Goal: Task Accomplishment & Management: Complete application form

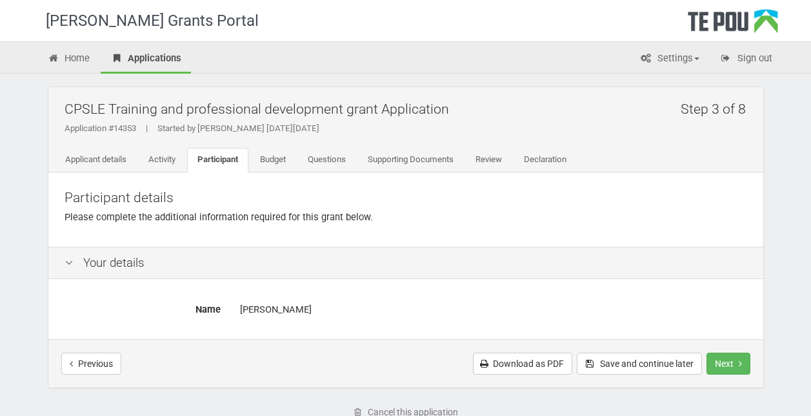
scroll to position [19, 0]
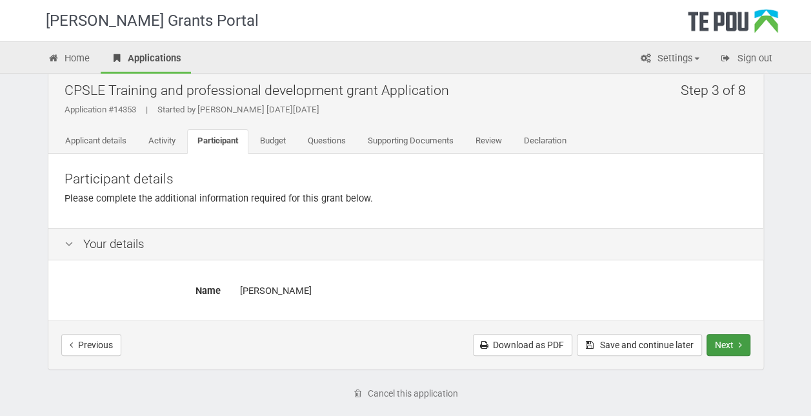
click at [732, 345] on button "Next" at bounding box center [729, 345] width 44 height 22
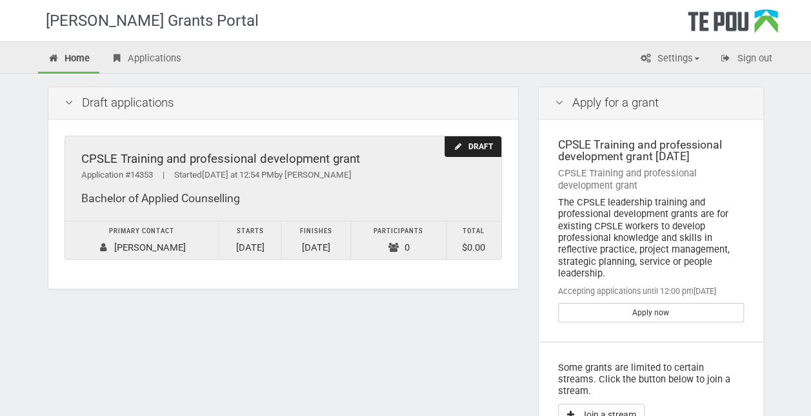
click at [404, 175] on div "Application #14353 | Started Yesterday at 12:54 PM by Abbey Appleby" at bounding box center [283, 175] width 404 height 14
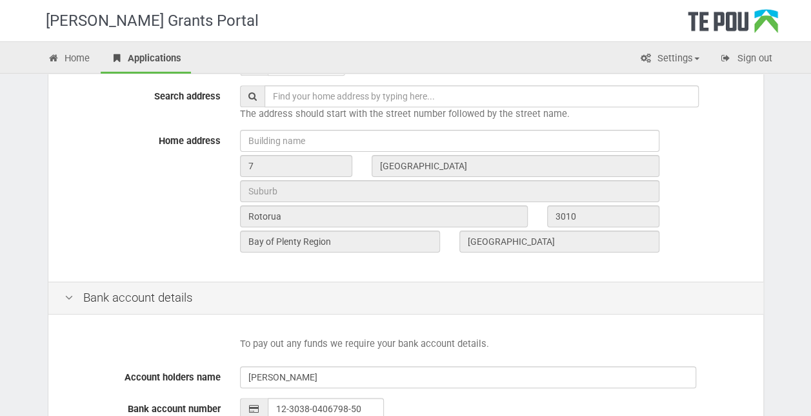
scroll to position [600, 0]
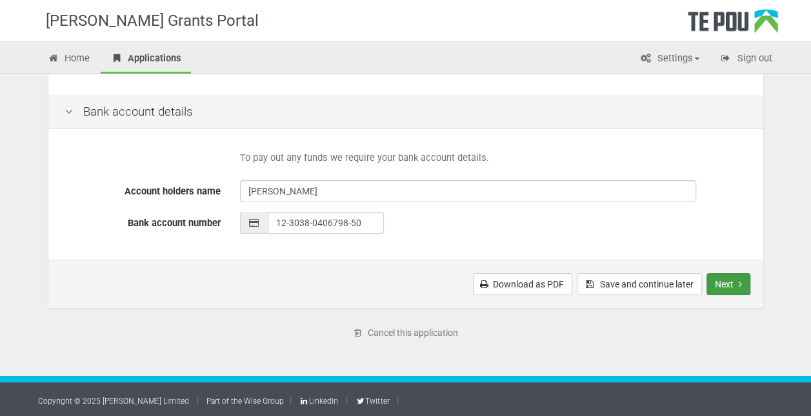
click at [735, 276] on button "Next" at bounding box center [729, 284] width 44 height 22
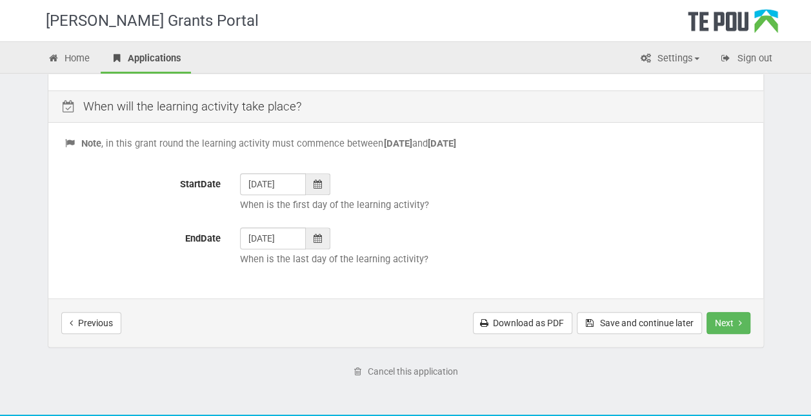
scroll to position [552, 0]
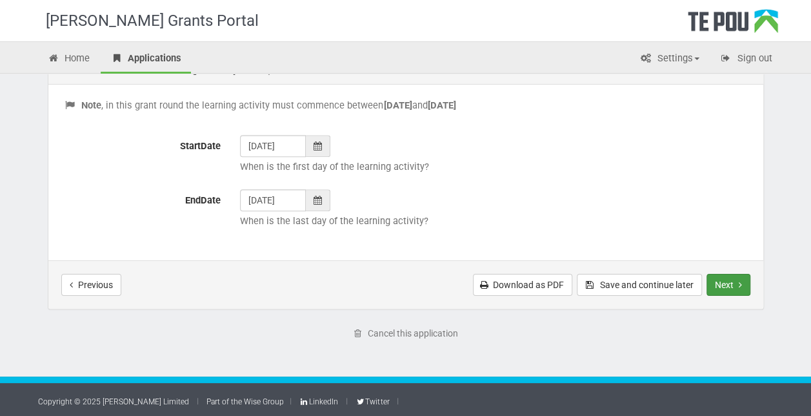
click at [743, 293] on button "Next" at bounding box center [729, 285] width 44 height 22
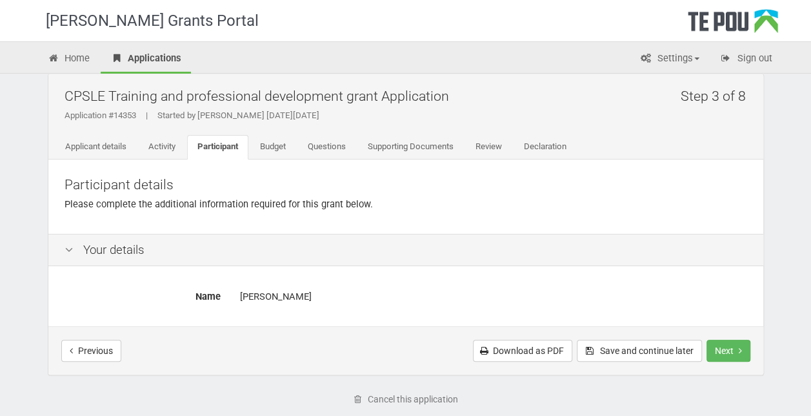
scroll to position [14, 0]
click at [723, 351] on button "Next" at bounding box center [729, 350] width 44 height 22
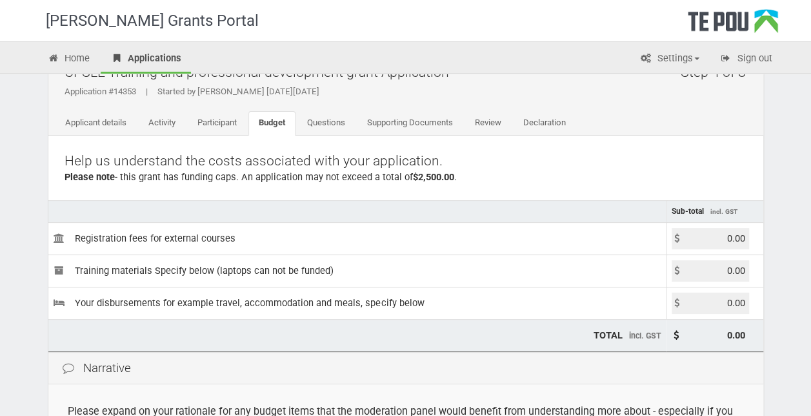
scroll to position [38, 0]
click at [732, 234] on input "0.00" at bounding box center [710, 236] width 77 height 21
type input "2500.00"
type input "2,500.00"
click at [788, 326] on div "Te Pou Grants Portal Home Applications Settings Profile My account FAQs Sign ou…" at bounding box center [405, 335] width 811 height 747
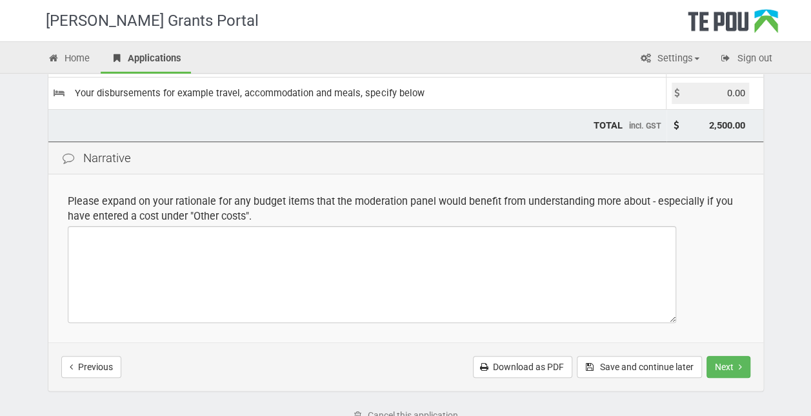
scroll to position [277, 0]
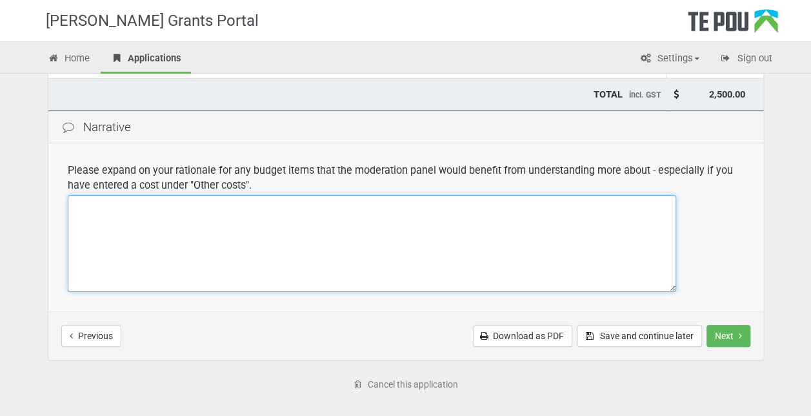
click at [114, 231] on textarea at bounding box center [372, 243] width 608 height 97
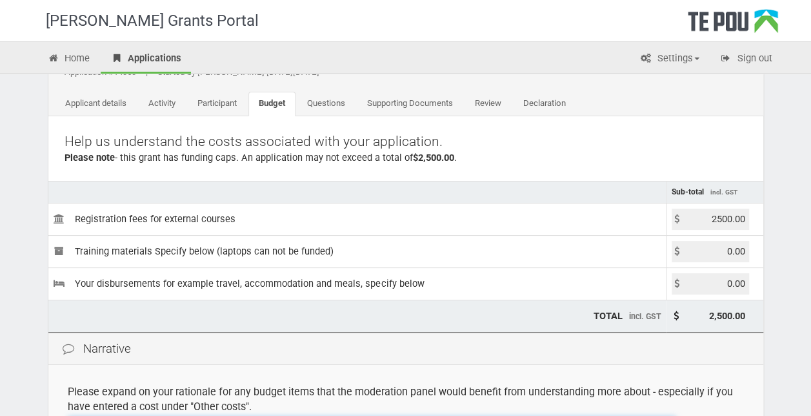
scroll to position [328, 0]
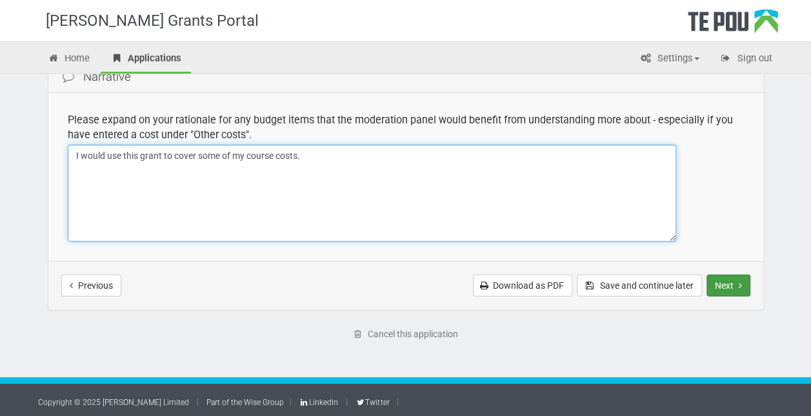
type textarea "I would use this grant to cover some of my course costs."
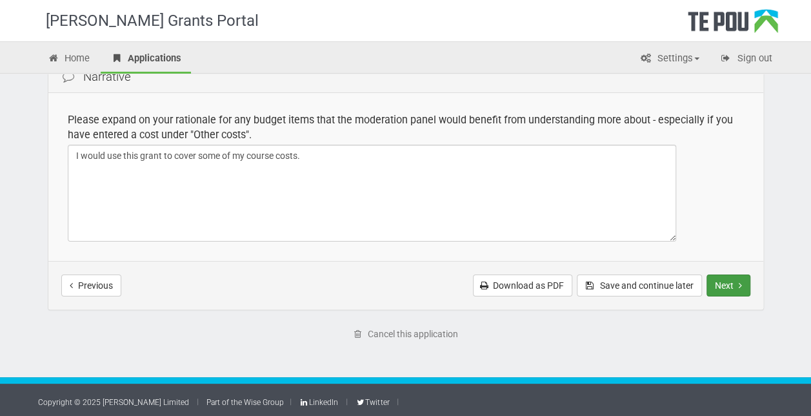
click at [721, 286] on button "Next" at bounding box center [729, 285] width 44 height 22
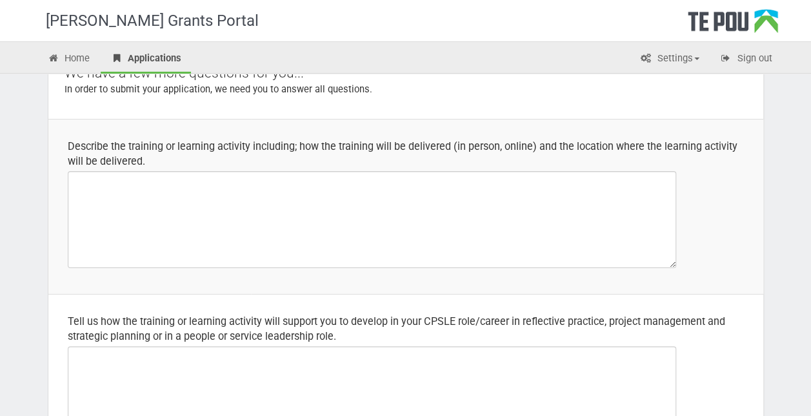
scroll to position [126, 0]
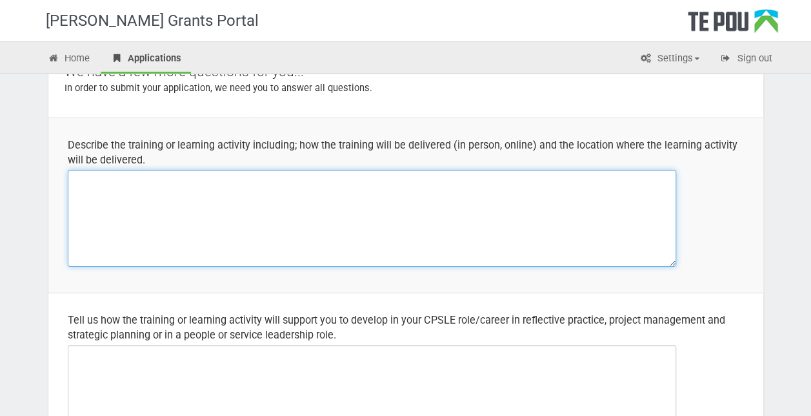
click at [349, 226] on textarea at bounding box center [372, 218] width 608 height 97
type textarea "S"
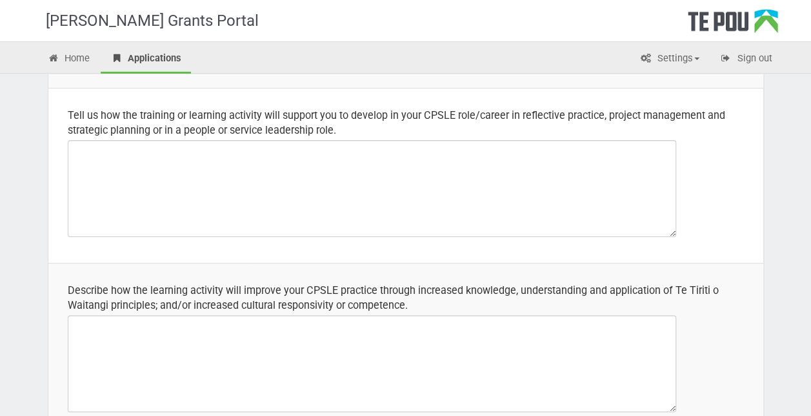
scroll to position [332, 0]
type textarea "I am studying a bachelor of applied counselling at Manukau Institute of Technol…"
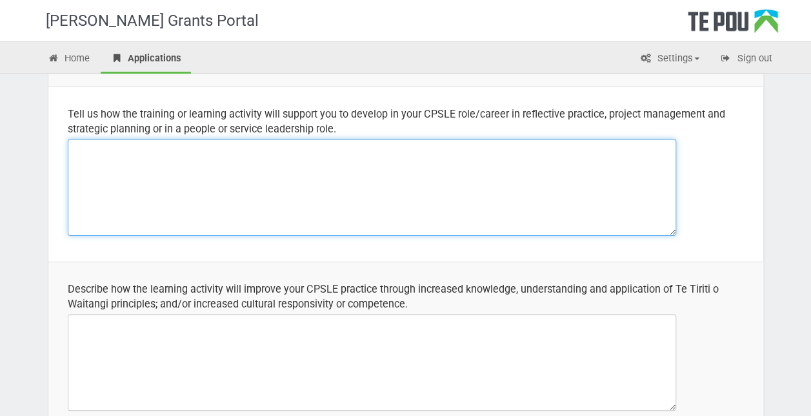
click at [278, 187] on textarea at bounding box center [372, 187] width 608 height 97
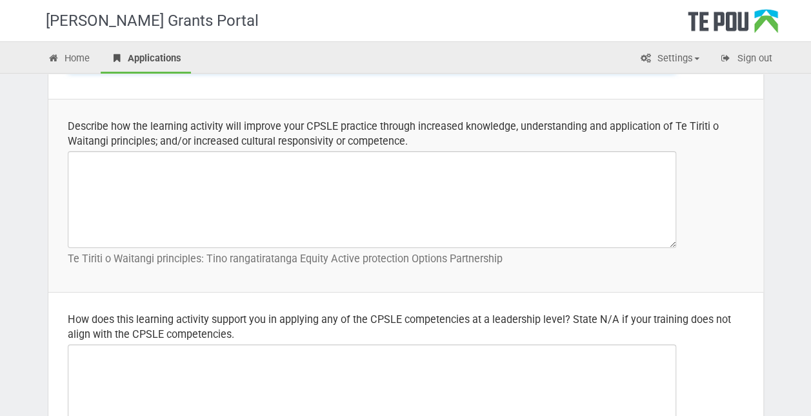
scroll to position [495, 0]
type textarea "Advancing my career from a peer youth worker to a peer counsellor will help me …"
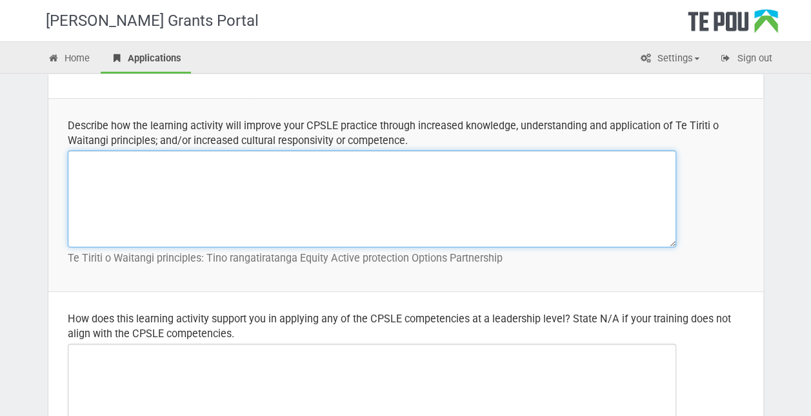
click at [137, 187] on textarea at bounding box center [372, 198] width 608 height 97
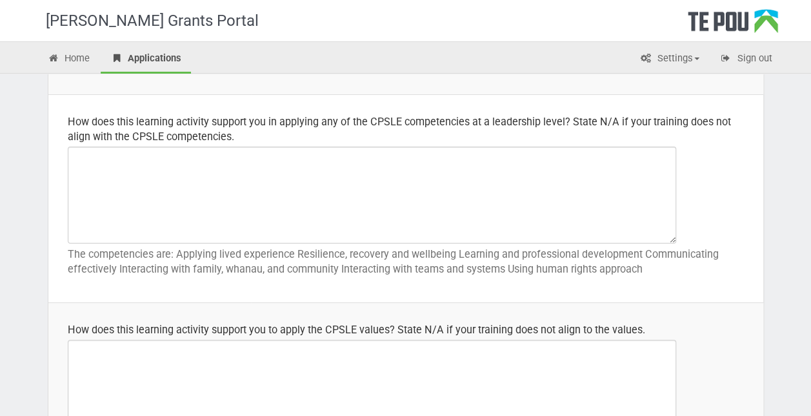
scroll to position [694, 0]
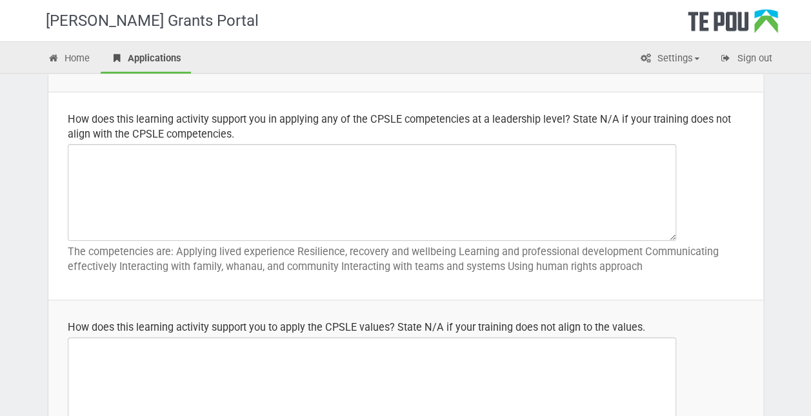
type textarea "In my degree there is 3 papers centred around Te Tiriti and cultural competency…"
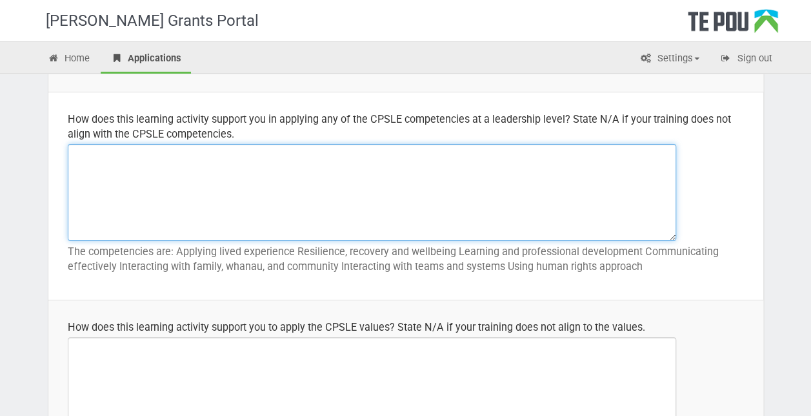
click at [129, 186] on textarea at bounding box center [372, 192] width 608 height 97
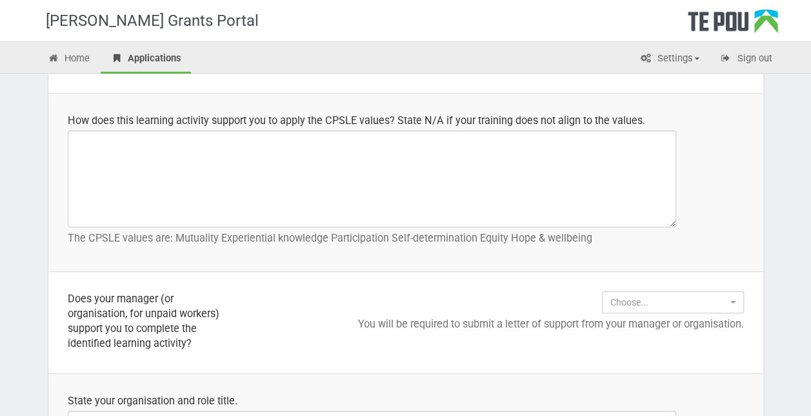
scroll to position [902, 0]
type textarea "N/A"
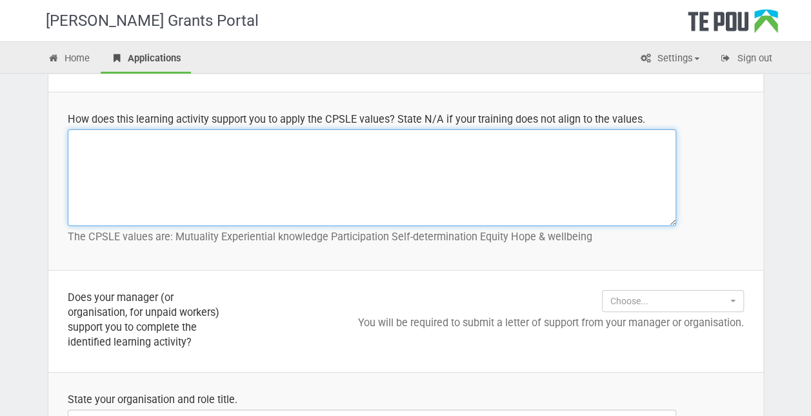
click at [201, 166] on textarea at bounding box center [372, 177] width 608 height 97
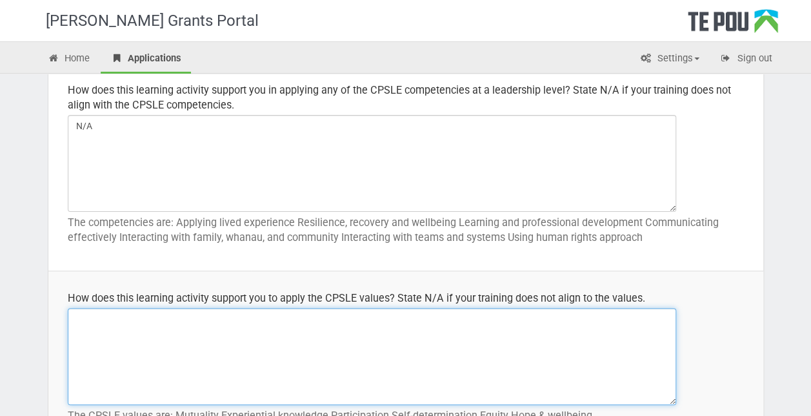
scroll to position [716, 0]
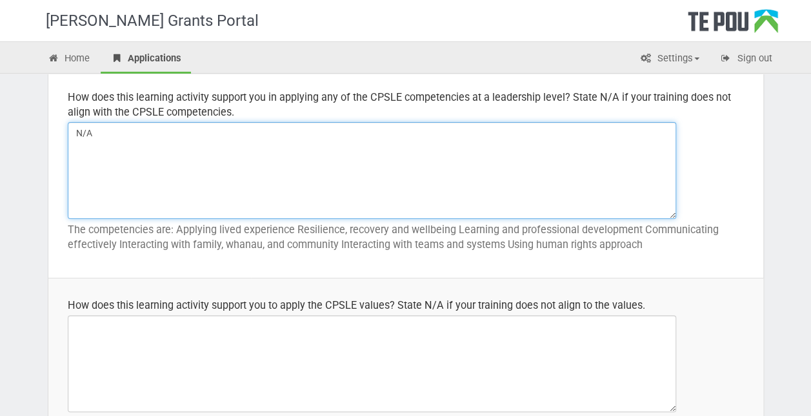
click at [201, 166] on textarea "N/A" at bounding box center [372, 170] width 608 height 97
drag, startPoint x: 163, startPoint y: 130, endPoint x: 45, endPoint y: 129, distance: 118.1
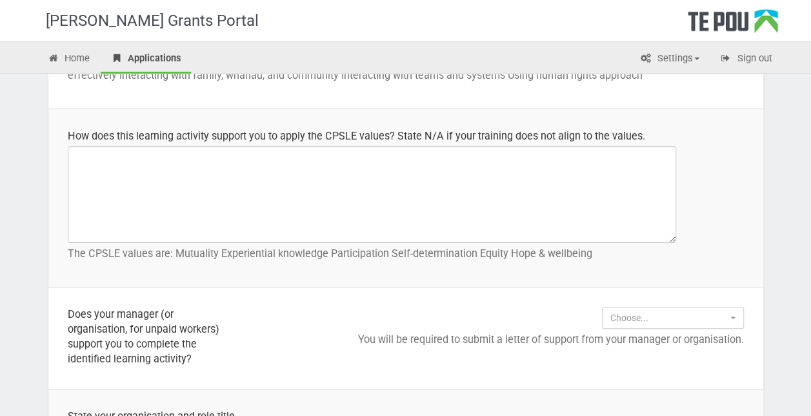
scroll to position [900, 0]
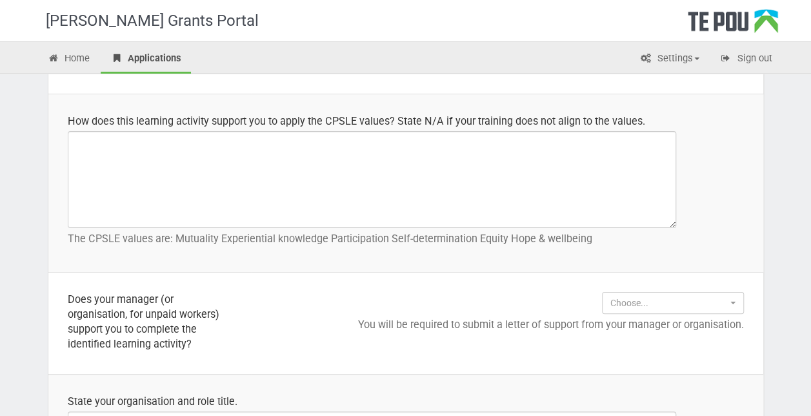
type textarea "This learning activity is helping me to grow in my communication with family, w…"
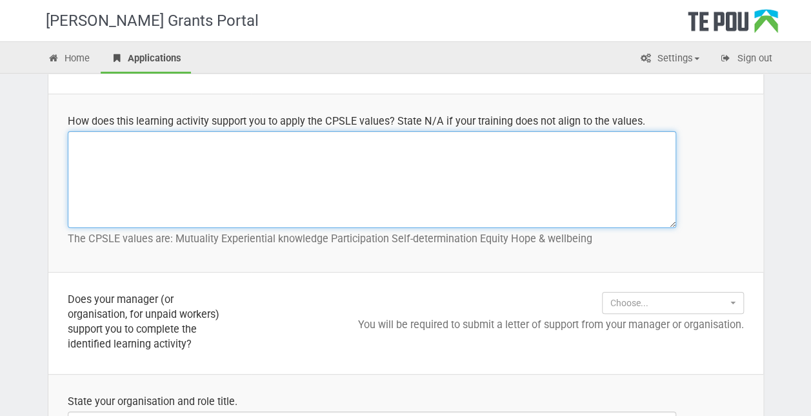
click at [157, 186] on textarea at bounding box center [372, 179] width 608 height 97
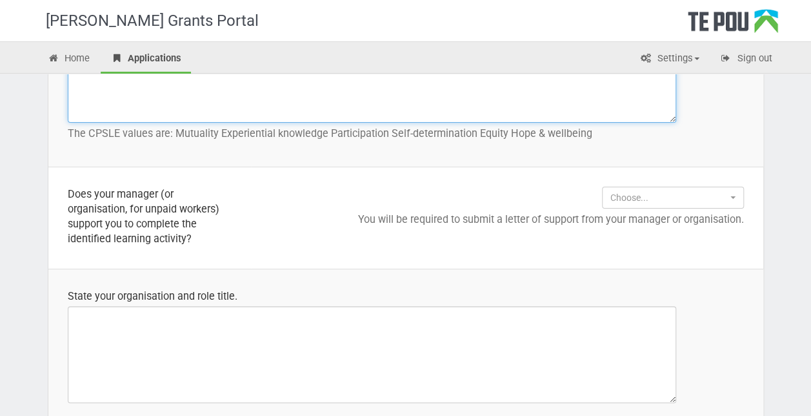
scroll to position [1006, 0]
type textarea "N/A"
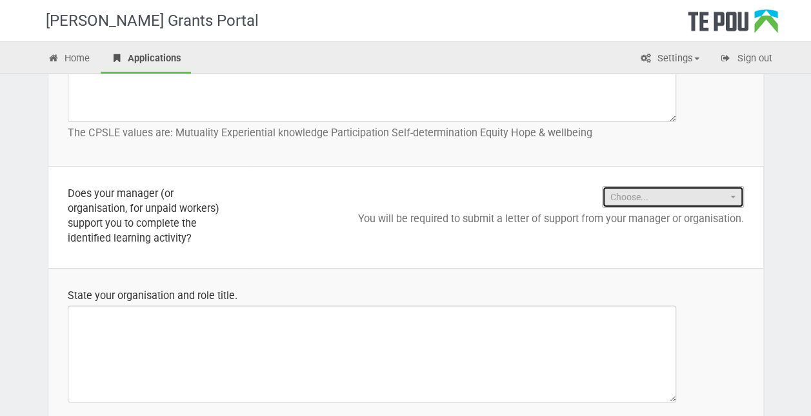
click at [674, 197] on span "Choose..." at bounding box center [668, 196] width 117 height 13
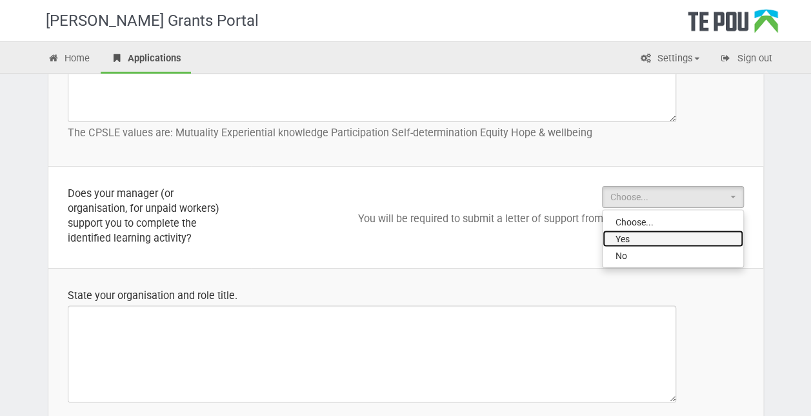
click at [648, 240] on link "Yes" at bounding box center [673, 238] width 141 height 17
select select "Yes"
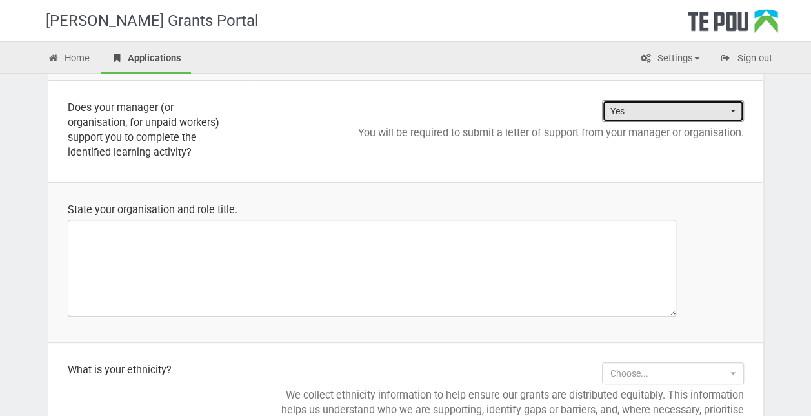
scroll to position [1093, 0]
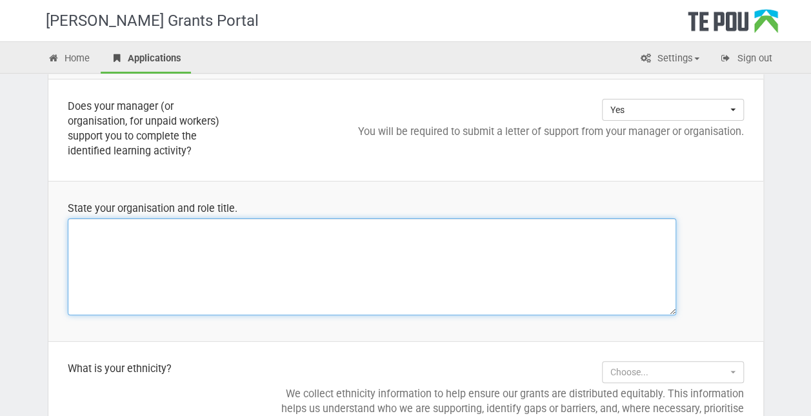
click at [352, 247] on textarea at bounding box center [372, 266] width 608 height 97
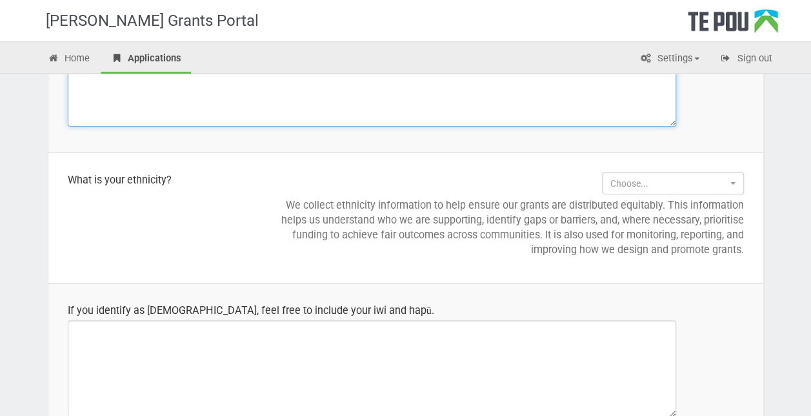
scroll to position [1282, 0]
type textarea "Youth Worker - Peer at Real/Pathways health ltd."
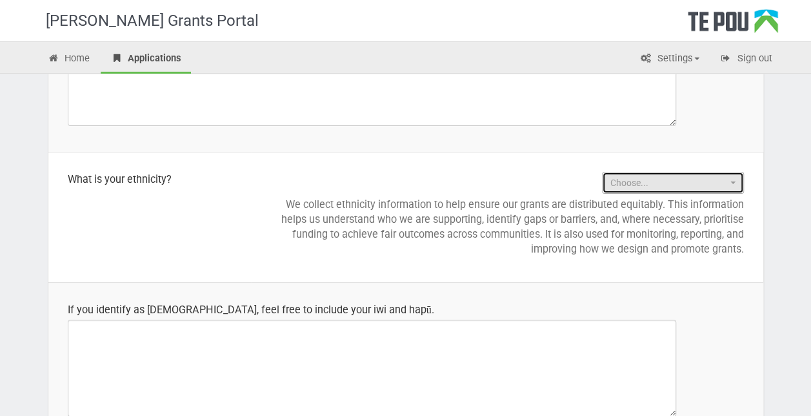
click at [710, 177] on span "Choose..." at bounding box center [668, 182] width 117 height 13
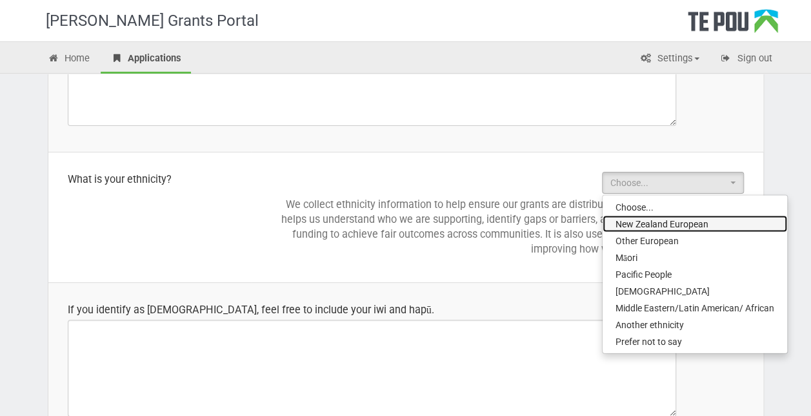
click at [692, 222] on span "New Zealand European" at bounding box center [662, 223] width 93 height 13
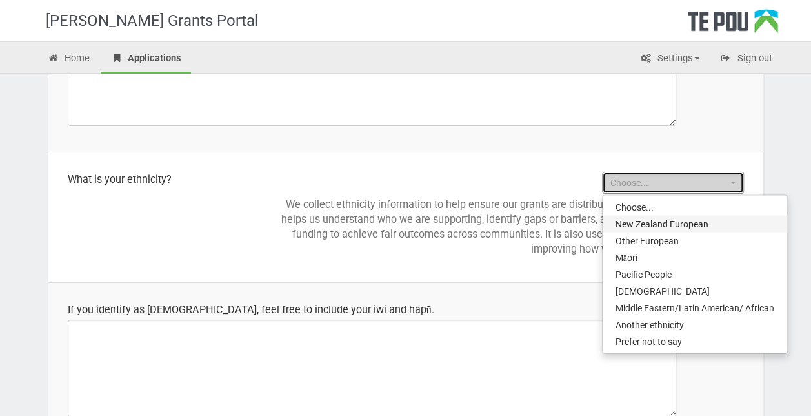
select select "New Zealand European"
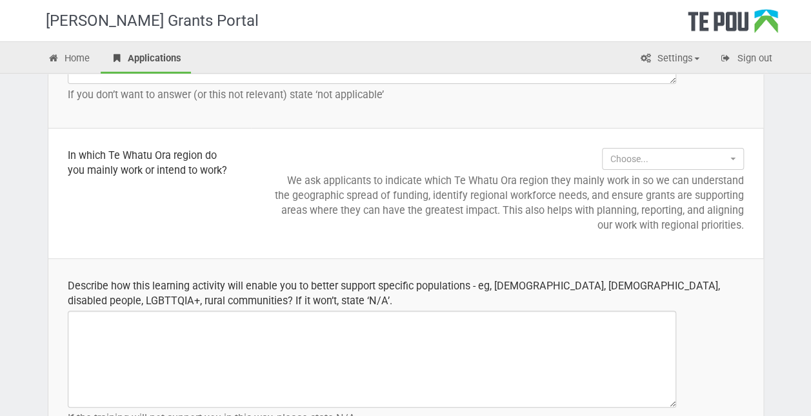
scroll to position [1646, 0]
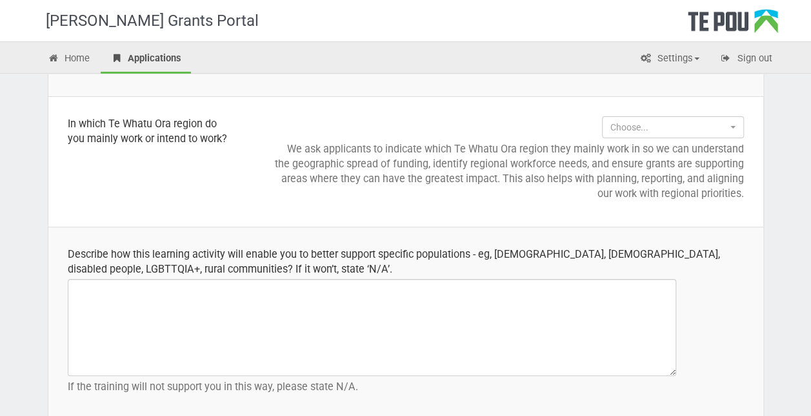
click at [656, 105] on td "Choose... Choose... Northern (Northland, Auckland, Waitematā and Counties Manuk…" at bounding box center [507, 161] width 512 height 130
click at [656, 111] on td "Choose... Choose... Northern (Northland, Auckland, Waitematā and Counties Manuk…" at bounding box center [507, 161] width 512 height 130
click at [656, 121] on span "Choose..." at bounding box center [668, 127] width 117 height 13
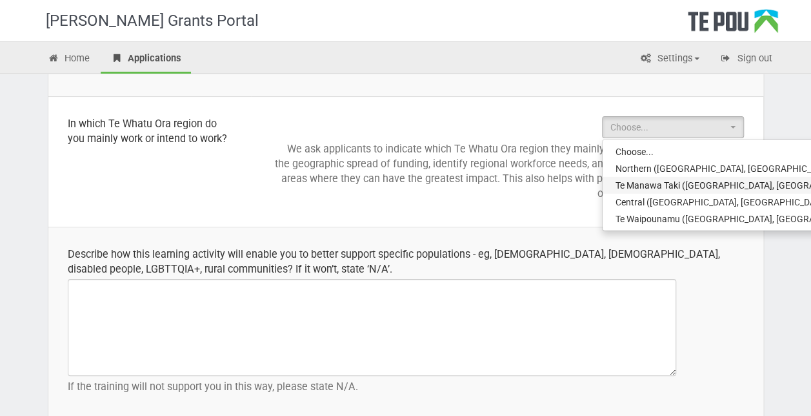
select select "Te Manawa Taki (Bay of Plenty, Waikato, Lakes, Tairāwhiti and Taranaki)"
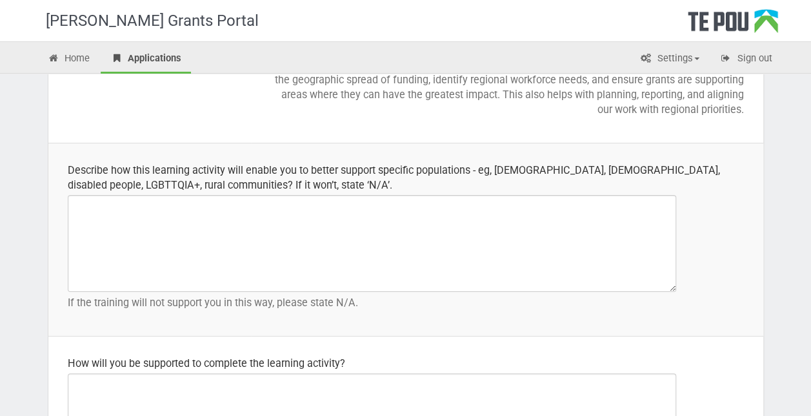
scroll to position [1731, 0]
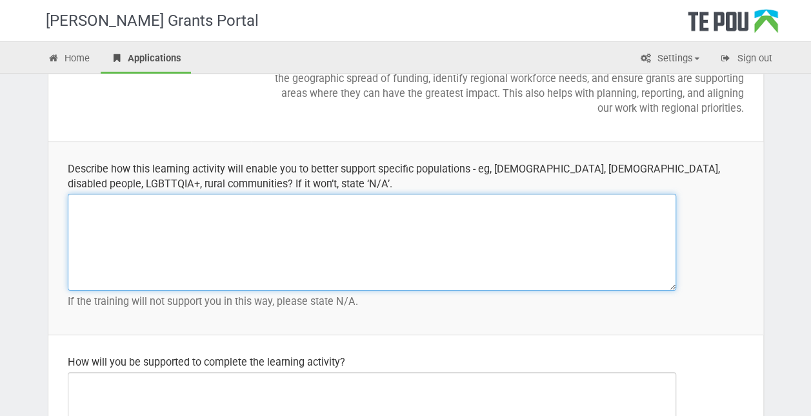
click at [293, 236] on textarea at bounding box center [372, 242] width 608 height 97
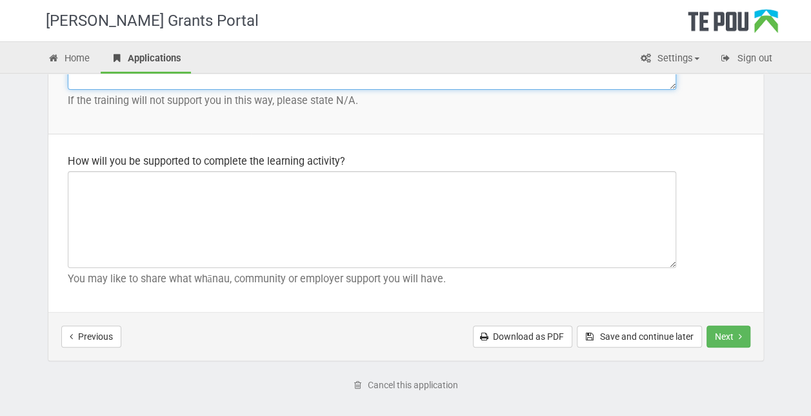
scroll to position [1930, 0]
type textarea "Completing Te Tiriti papers. I work in the LGBTTQIA+ space so spend a lot of ti…"
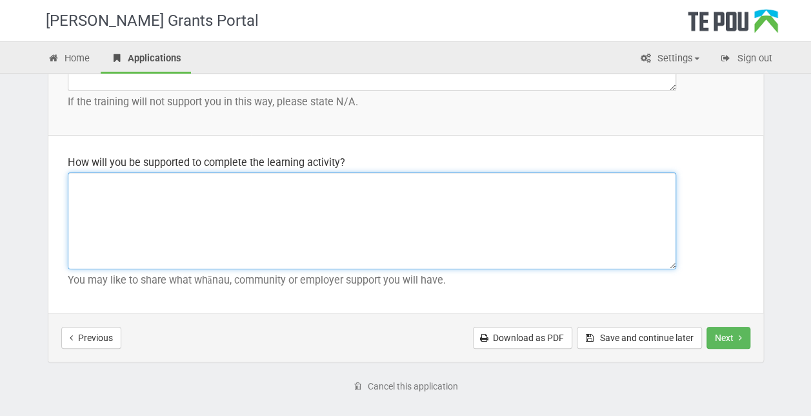
click at [123, 224] on textarea at bounding box center [372, 220] width 608 height 97
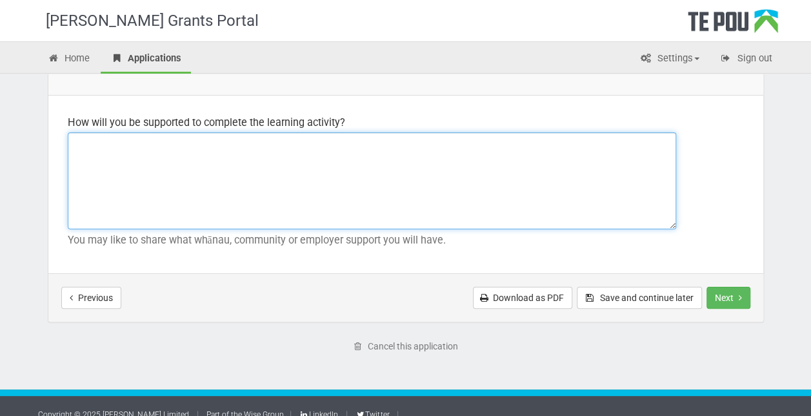
scroll to position [1981, 0]
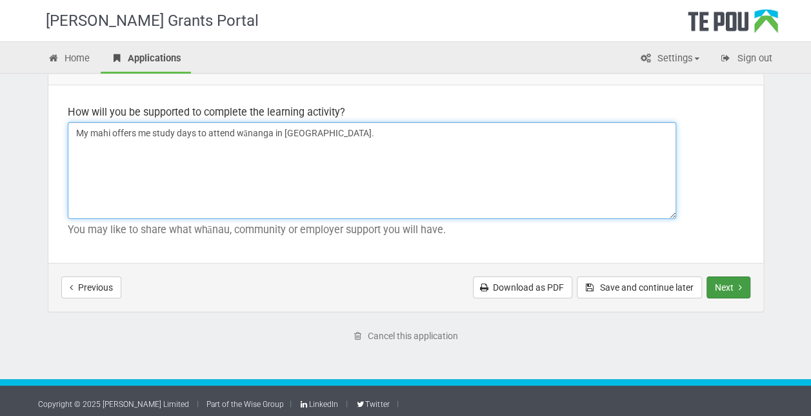
type textarea "My mahi offers me study days to attend wānanga in Tāmaki."
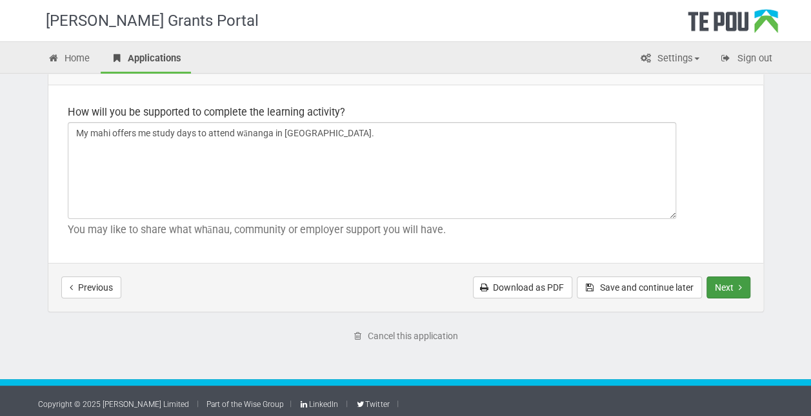
click at [740, 286] on icon "Next step" at bounding box center [740, 287] width 3 height 9
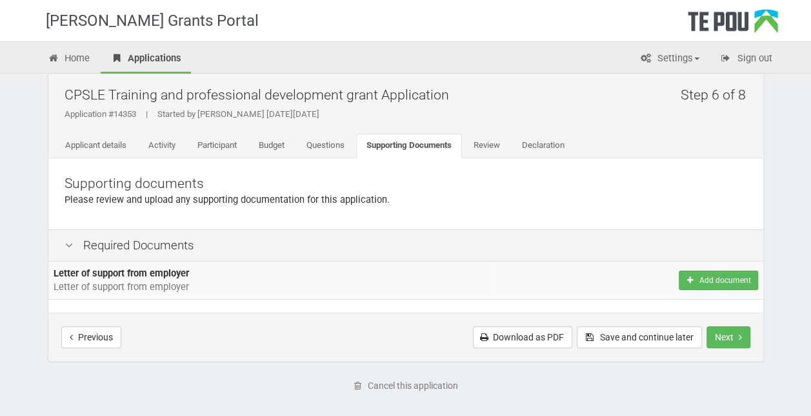
scroll to position [18, 0]
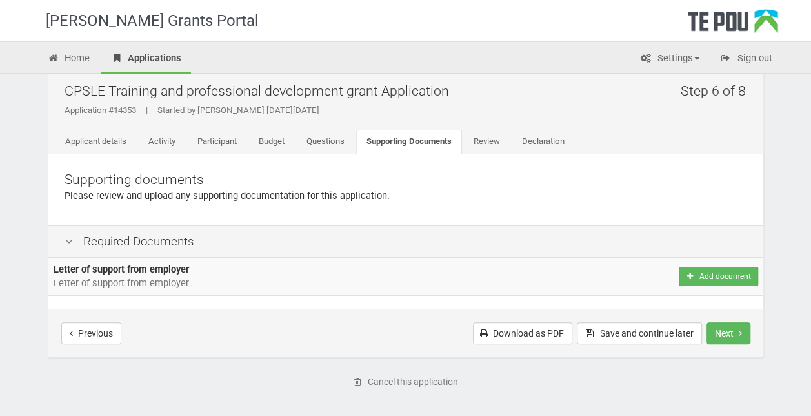
click at [335, 268] on td "Letter of support from employer Letter of support from employer" at bounding box center [269, 276] width 443 height 38
click at [728, 334] on button "Next" at bounding box center [729, 333] width 44 height 22
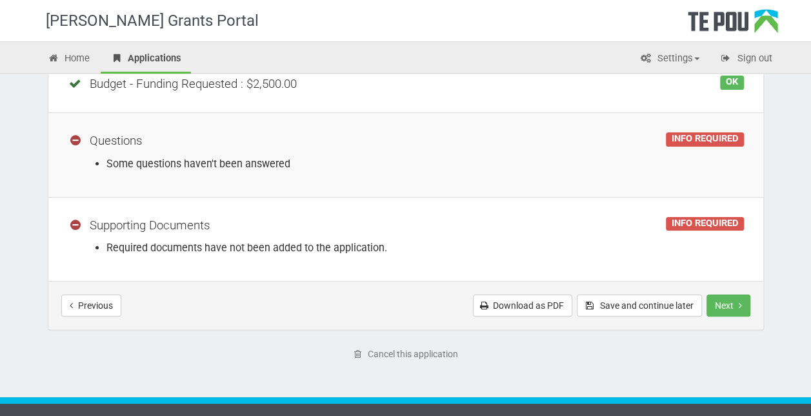
scroll to position [369, 0]
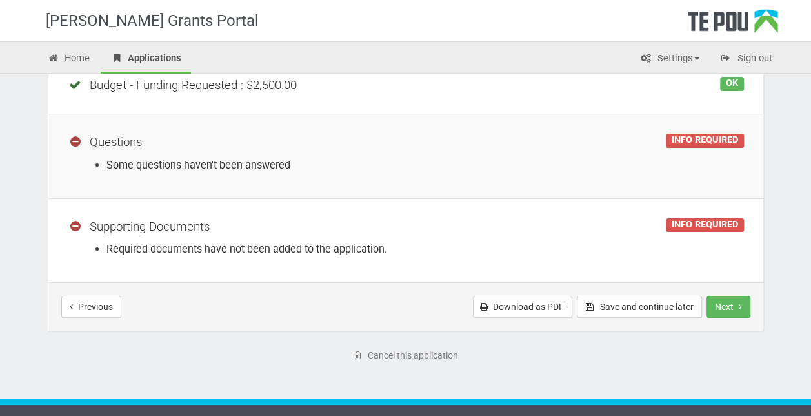
click at [386, 154] on td "INFO REQUIRED Questions Some questions haven't been answered" at bounding box center [405, 156] width 715 height 85
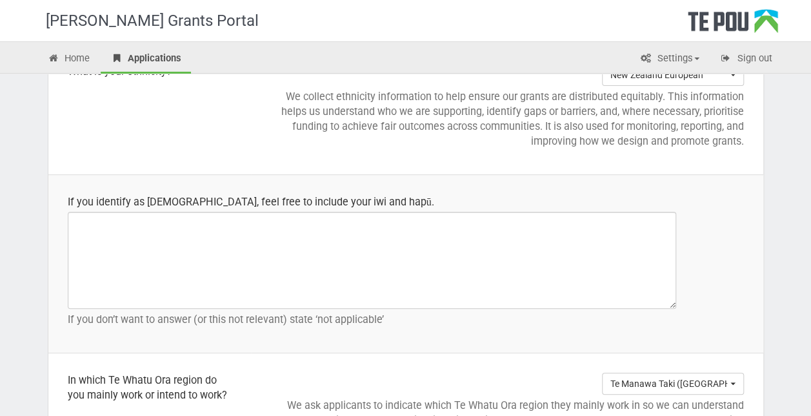
scroll to position [1390, 0]
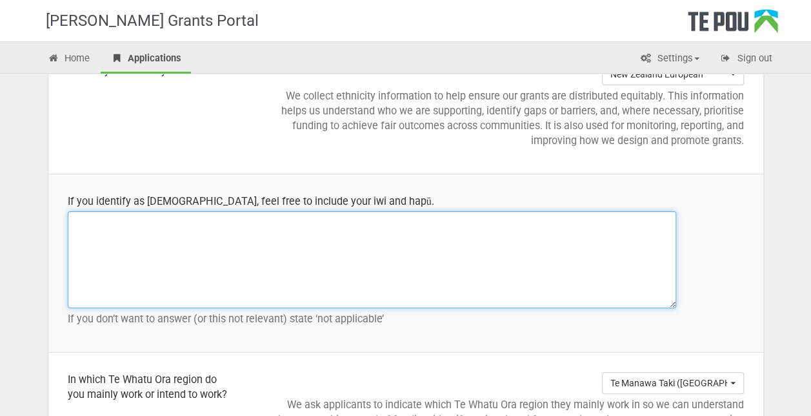
click at [303, 288] on textarea at bounding box center [372, 259] width 608 height 97
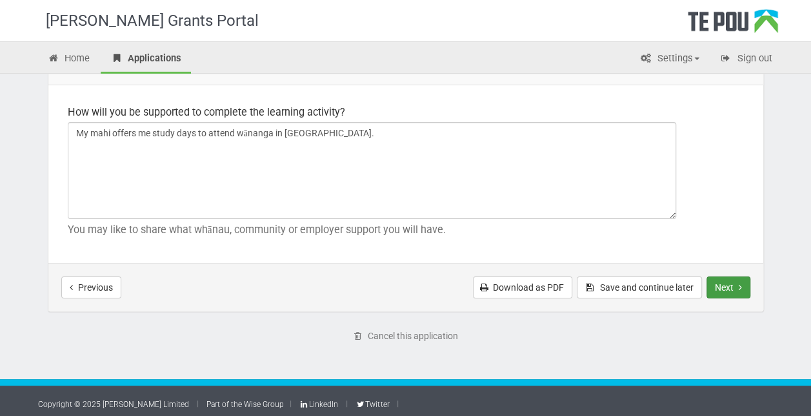
type textarea "N/A"
click at [743, 290] on button "Next" at bounding box center [729, 287] width 44 height 22
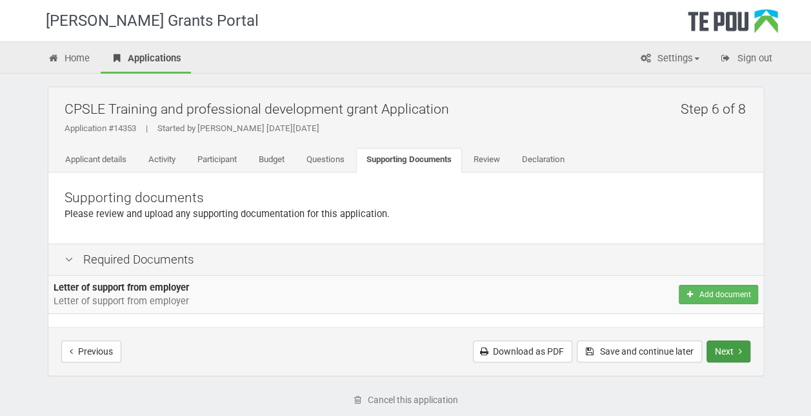
click at [734, 351] on button "Next" at bounding box center [729, 351] width 44 height 22
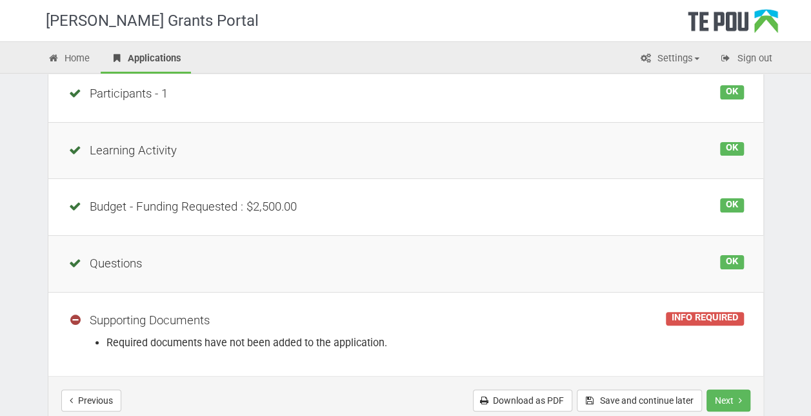
scroll to position [322, 0]
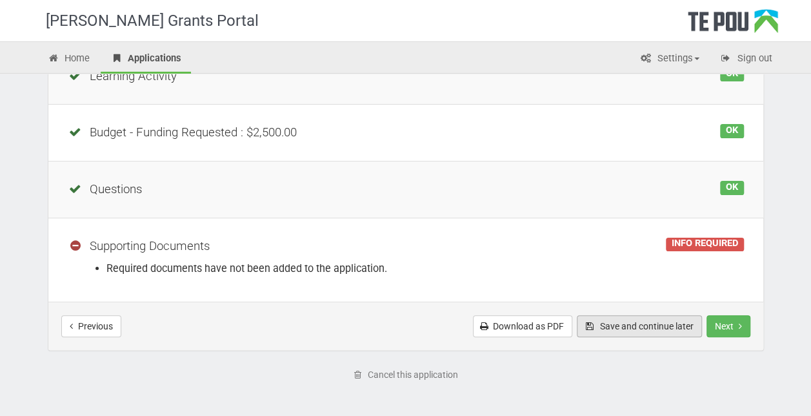
click at [628, 329] on button "Save and continue later" at bounding box center [639, 326] width 125 height 22
